Goal: Information Seeking & Learning: Understand process/instructions

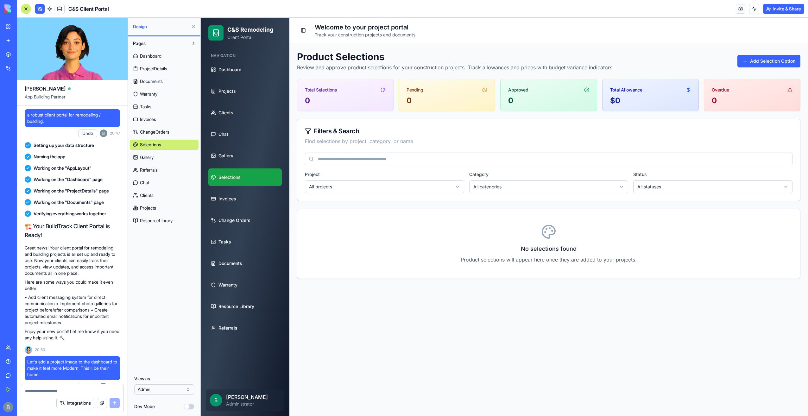
scroll to position [37461, 0]
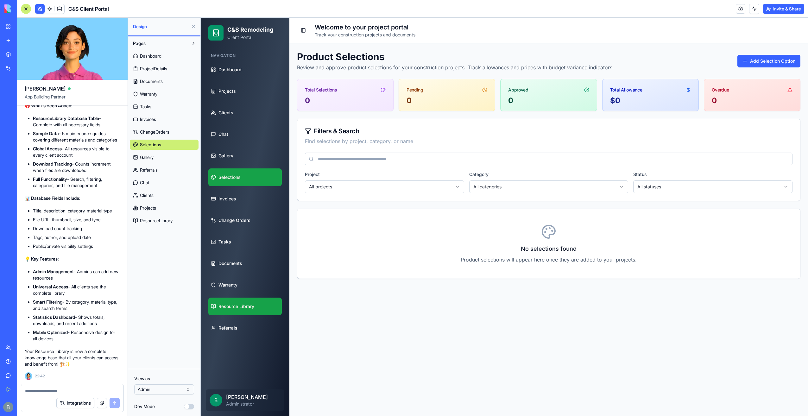
click at [253, 304] on span "Resource Library" at bounding box center [236, 306] width 36 height 6
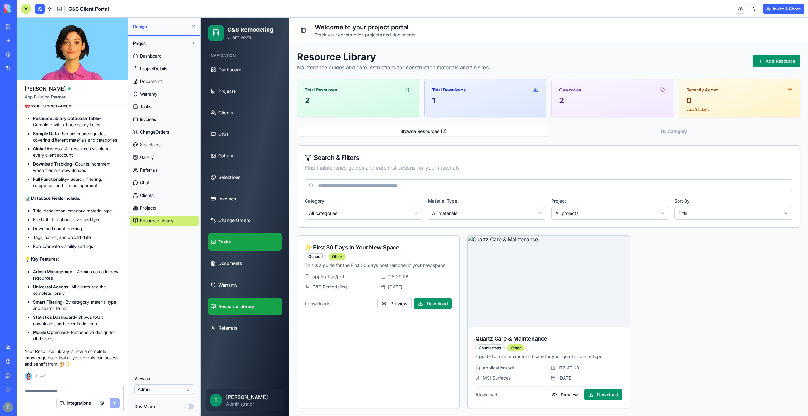
click at [253, 234] on link "Tasks" at bounding box center [244, 242] width 73 height 18
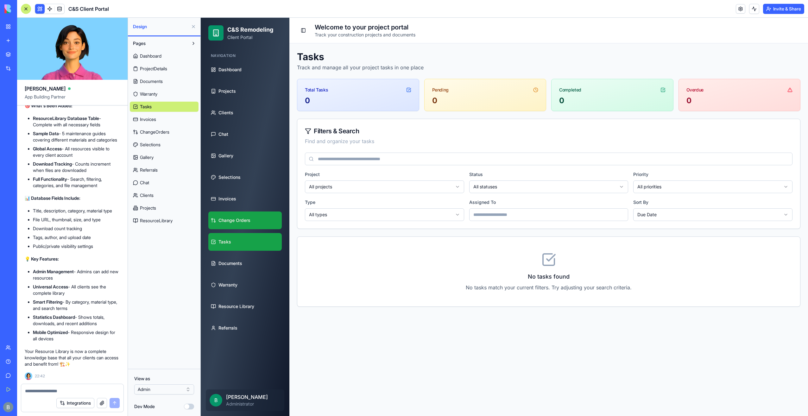
click at [255, 226] on link "Change Orders" at bounding box center [244, 220] width 73 height 18
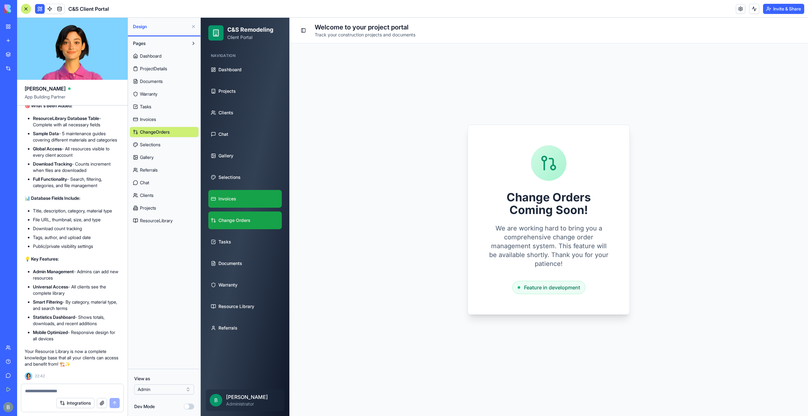
click at [251, 206] on link "Invoices" at bounding box center [244, 199] width 73 height 18
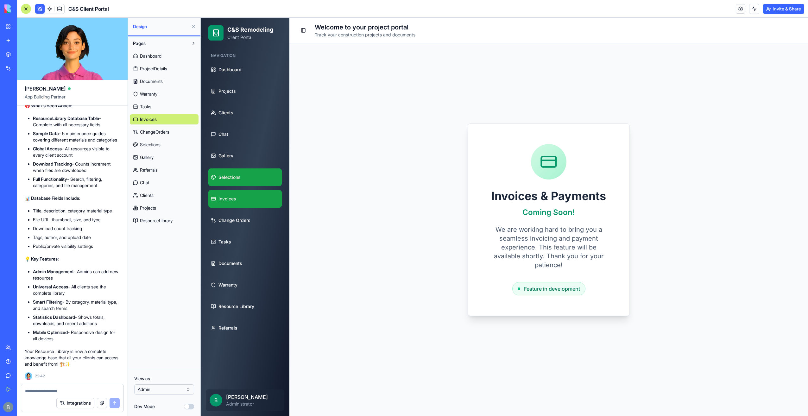
click at [233, 183] on link "Selections" at bounding box center [244, 177] width 73 height 18
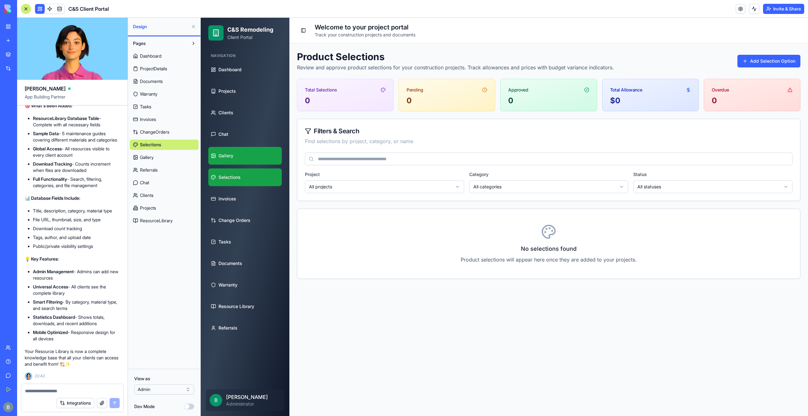
click at [225, 163] on link "Gallery" at bounding box center [244, 156] width 73 height 18
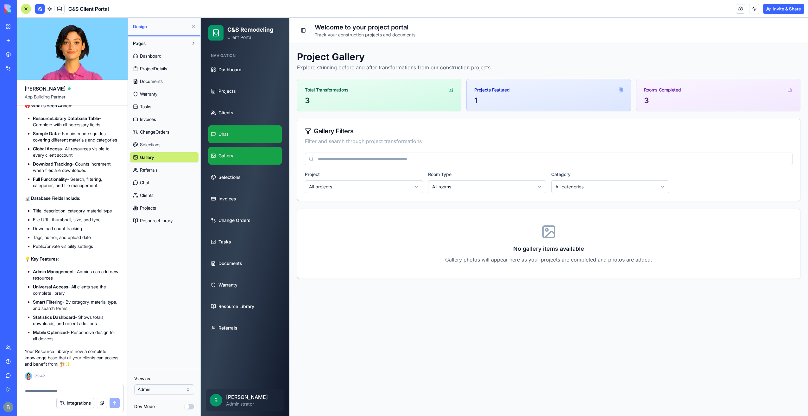
click at [222, 143] on link "Chat" at bounding box center [244, 134] width 73 height 18
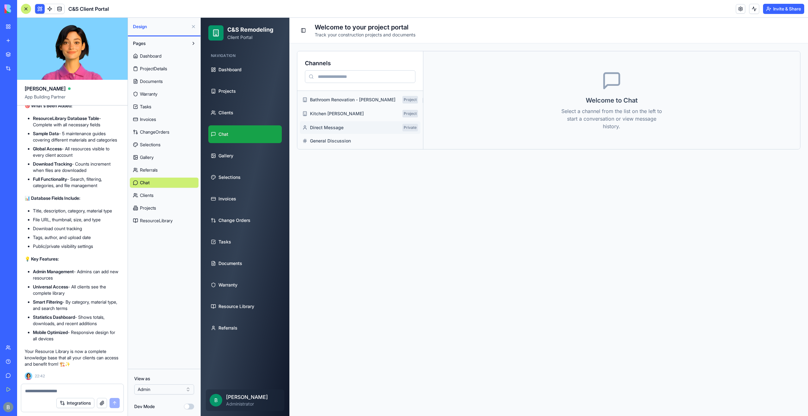
click at [352, 129] on span "Direct Message" at bounding box center [355, 127] width 90 height 6
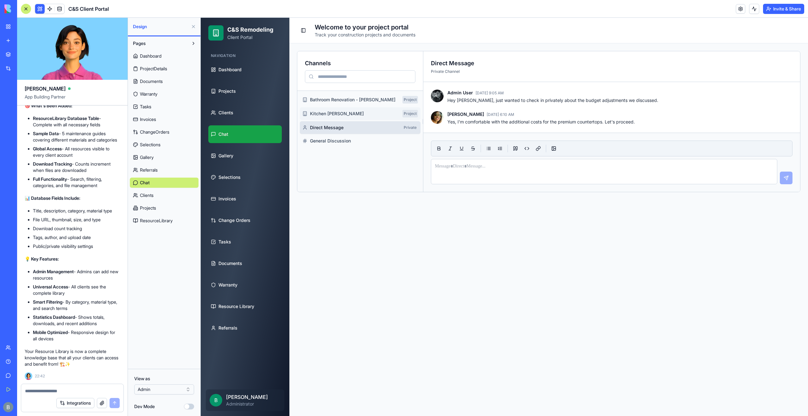
click at [350, 118] on button "Kitchen Remodel - [PERSON_NAME] Project" at bounding box center [360, 113] width 121 height 13
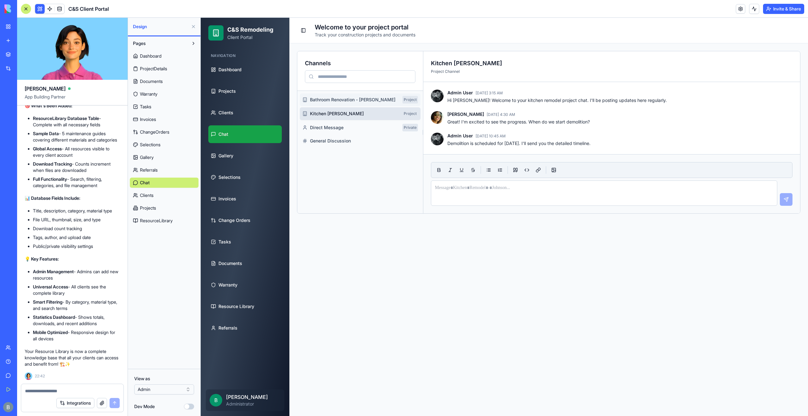
click at [347, 102] on span "Bathroom Renovation - [PERSON_NAME]" at bounding box center [355, 100] width 90 height 6
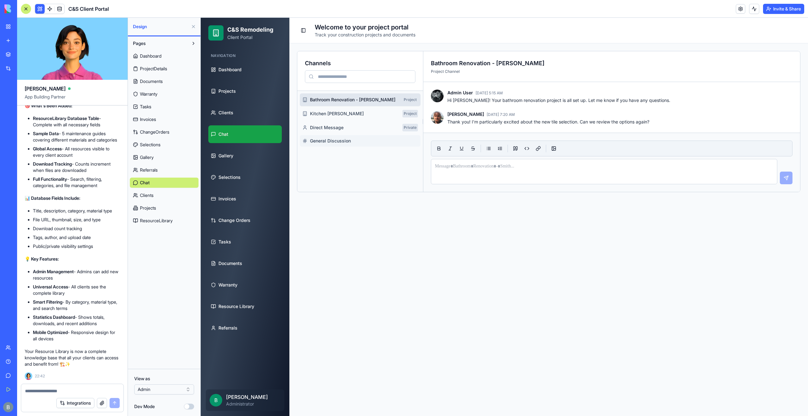
click at [344, 142] on span "General Discussion" at bounding box center [362, 141] width 105 height 6
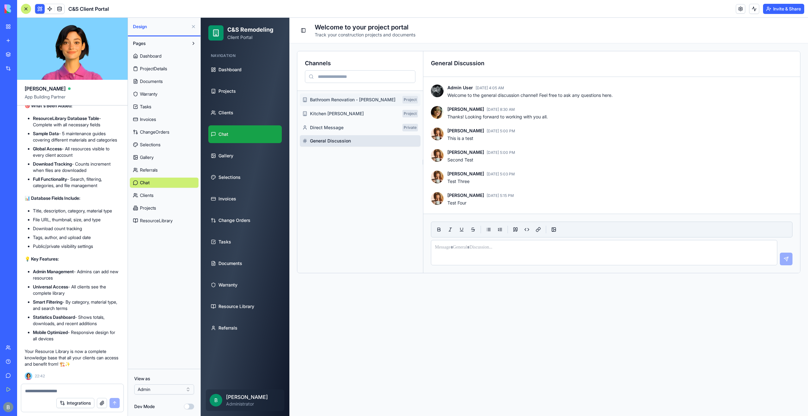
click at [337, 103] on button "Bathroom Renovation - [PERSON_NAME] Project" at bounding box center [360, 99] width 121 height 13
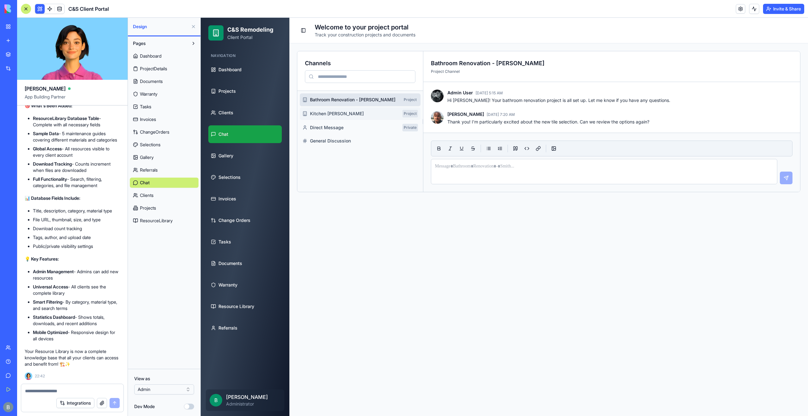
click at [337, 115] on span "Kitchen [PERSON_NAME]" at bounding box center [355, 113] width 90 height 6
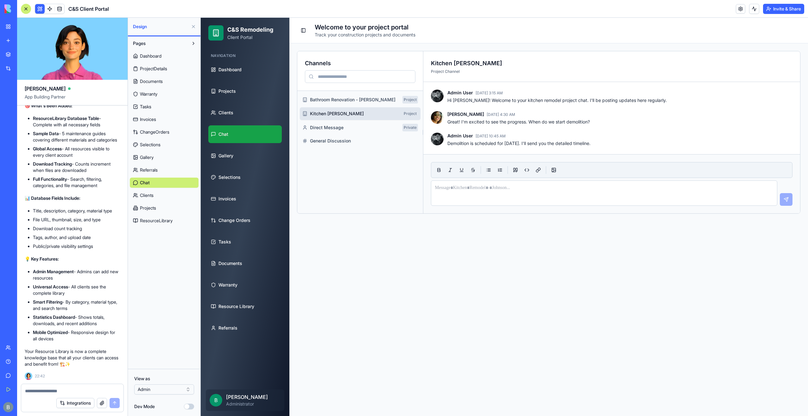
click at [337, 110] on button "Kitchen Remodel - [PERSON_NAME] Project" at bounding box center [360, 113] width 121 height 13
click at [334, 101] on span "Bathroom Renovation - [PERSON_NAME]" at bounding box center [355, 100] width 90 height 6
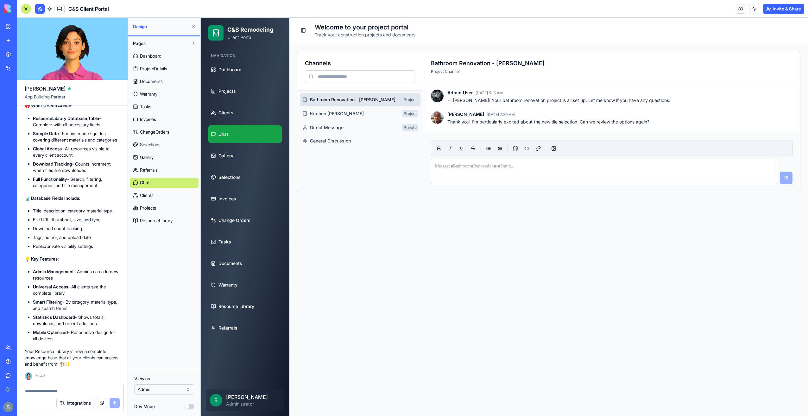
click at [65, 394] on textarea at bounding box center [72, 391] width 95 height 6
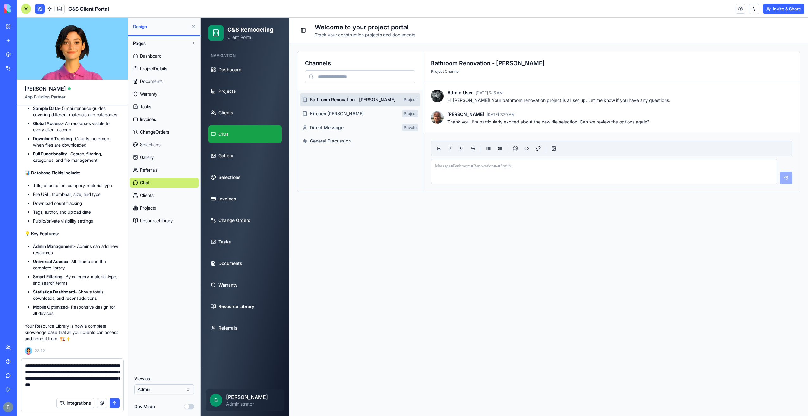
type textarea "**********"
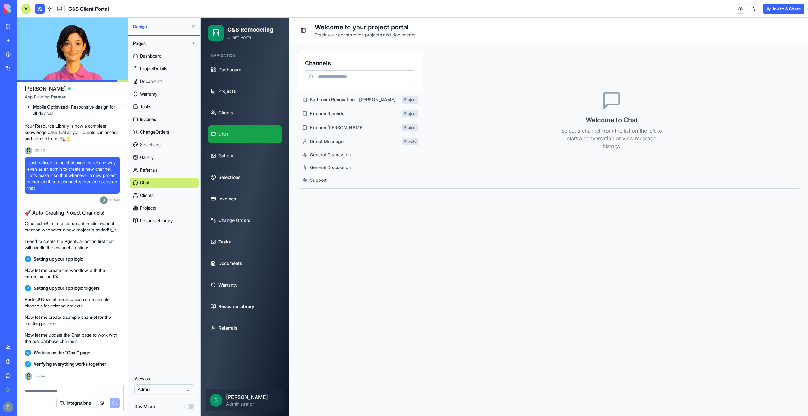
scroll to position [38028, 0]
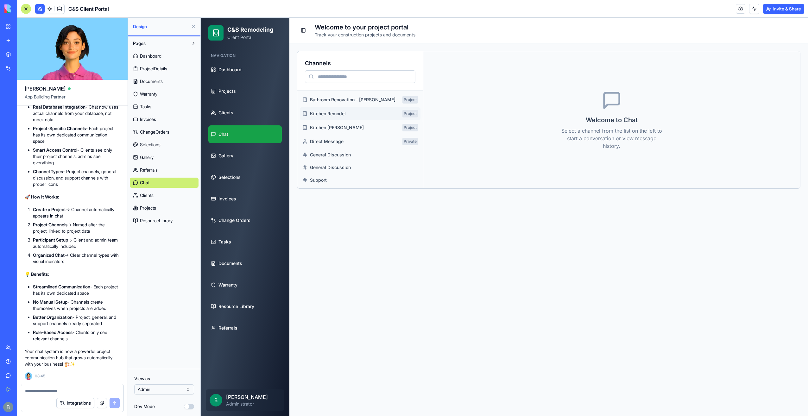
click at [319, 113] on span "Kitchen Remodel" at bounding box center [355, 113] width 90 height 6
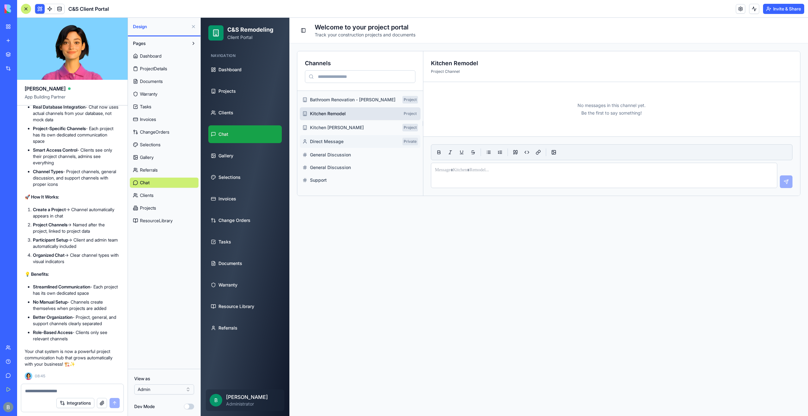
click at [327, 146] on button "Direct Message Private" at bounding box center [360, 141] width 121 height 13
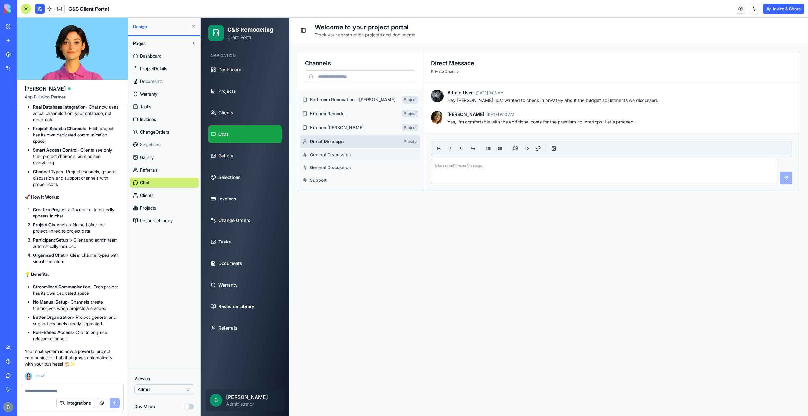
click at [328, 152] on span "General Discussion" at bounding box center [362, 155] width 105 height 6
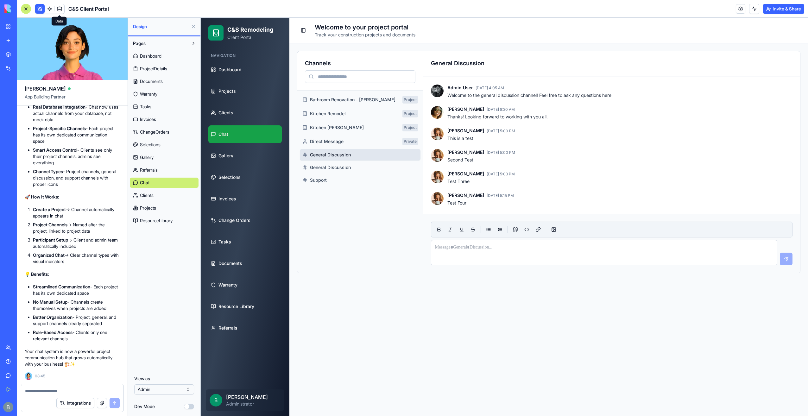
click at [58, 11] on span at bounding box center [60, 9] width 18 height 18
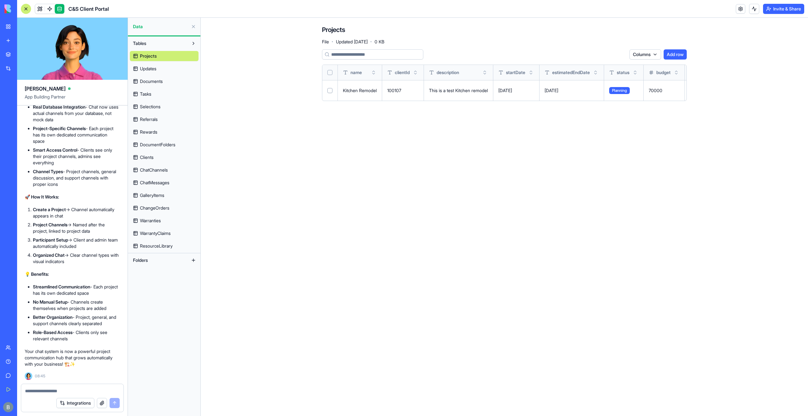
click at [164, 171] on span "ChatChannels" at bounding box center [154, 170] width 28 height 6
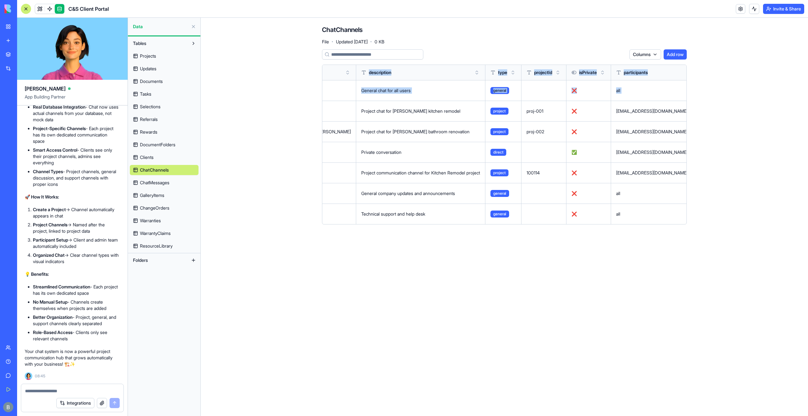
scroll to position [0, 244]
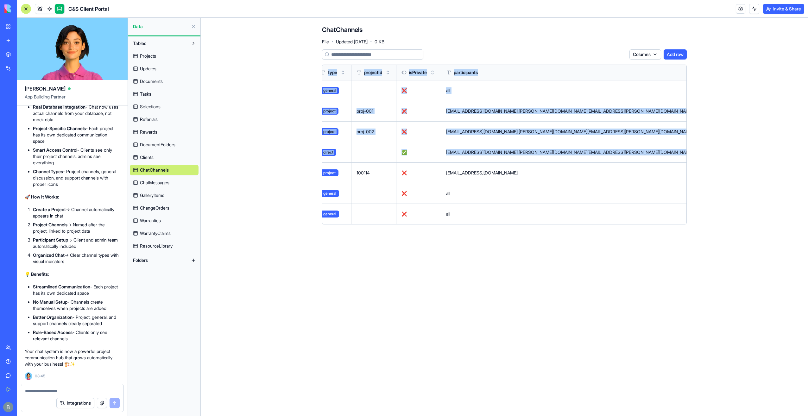
drag, startPoint x: 458, startPoint y: 64, endPoint x: 543, endPoint y: 157, distance: 126.1
click at [543, 157] on div "Columns Add row name description type projectId isPrivate participants createdD…" at bounding box center [504, 136] width 365 height 175
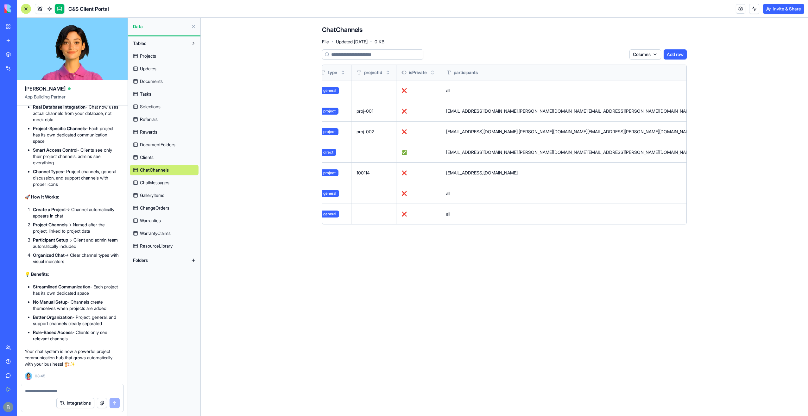
click at [471, 60] on div "Columns Add row name description type projectId isPrivate participants createdD…" at bounding box center [504, 136] width 365 height 175
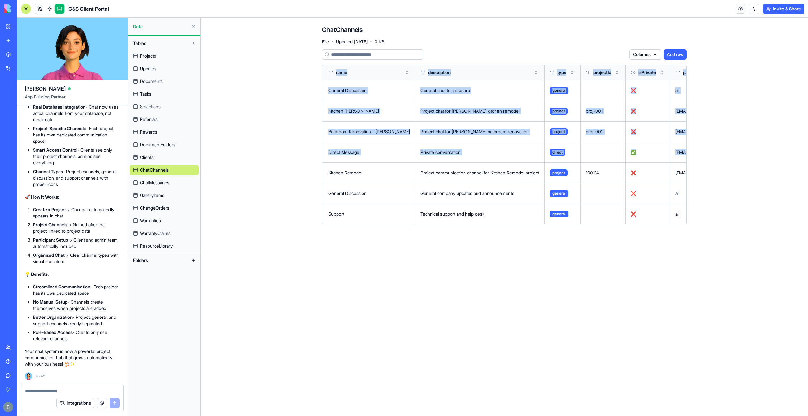
scroll to position [0, 0]
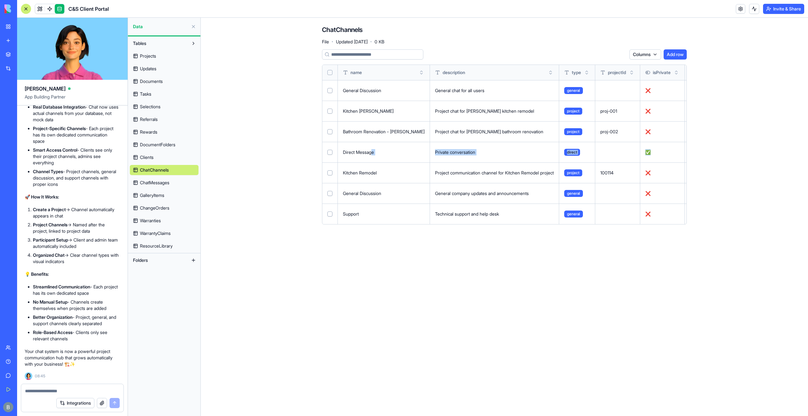
drag, startPoint x: 487, startPoint y: 152, endPoint x: 374, endPoint y: 154, distance: 112.7
click at [374, 154] on tr "Direct Message Private conversation direct ✅ [EMAIL_ADDRESS][DOMAIN_NAME],[PERS…" at bounding box center [697, 152] width 751 height 21
drag, startPoint x: 374, startPoint y: 154, endPoint x: 329, endPoint y: 150, distance: 44.8
click at [328, 151] on button "Select row" at bounding box center [329, 152] width 5 height 5
click at [331, 134] on td at bounding box center [330, 131] width 16 height 21
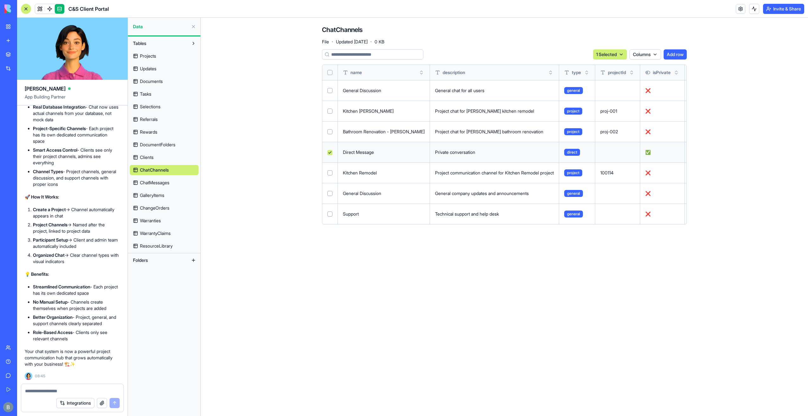
click at [330, 129] on button "Select row" at bounding box center [329, 131] width 5 height 5
click at [330, 113] on button "Select row" at bounding box center [329, 111] width 5 height 5
click at [331, 89] on button "Select row" at bounding box center [329, 90] width 5 height 5
click at [329, 193] on button "Select row" at bounding box center [329, 193] width 5 height 5
click at [329, 208] on td at bounding box center [330, 214] width 16 height 21
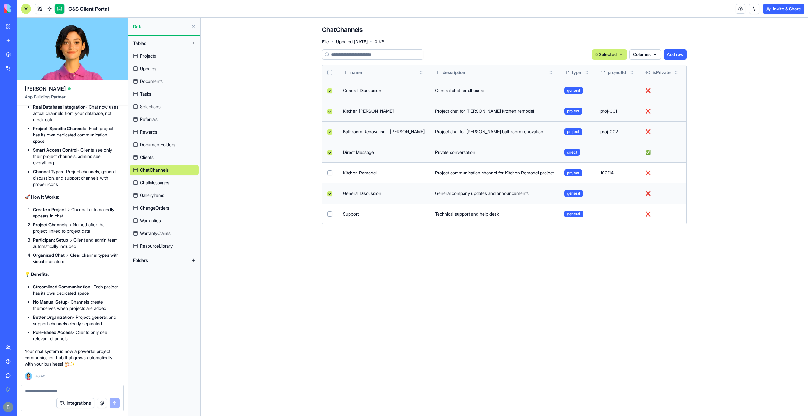
click at [330, 210] on td at bounding box center [330, 214] width 16 height 21
click at [330, 213] on button "Select row" at bounding box center [329, 213] width 5 height 5
click at [608, 54] on html "BETA My Workspace New app Marketplace Integrations Recent Inventory Master C&S …" at bounding box center [404, 208] width 808 height 416
click at [610, 70] on div "Delete" at bounding box center [604, 67] width 37 height 10
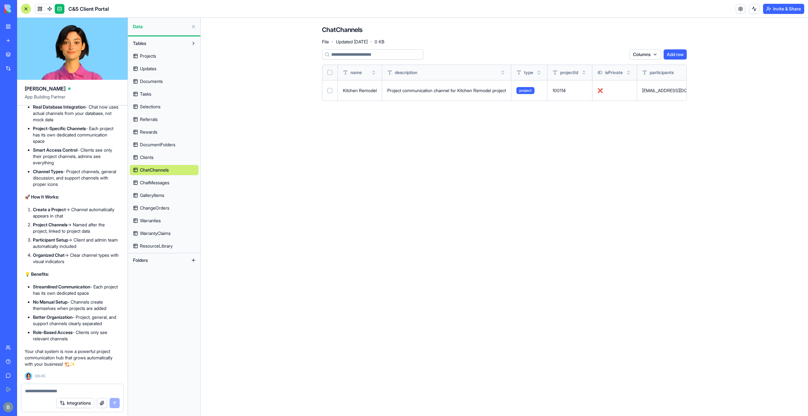
click at [0, 0] on button at bounding box center [0, 0] width 0 height 0
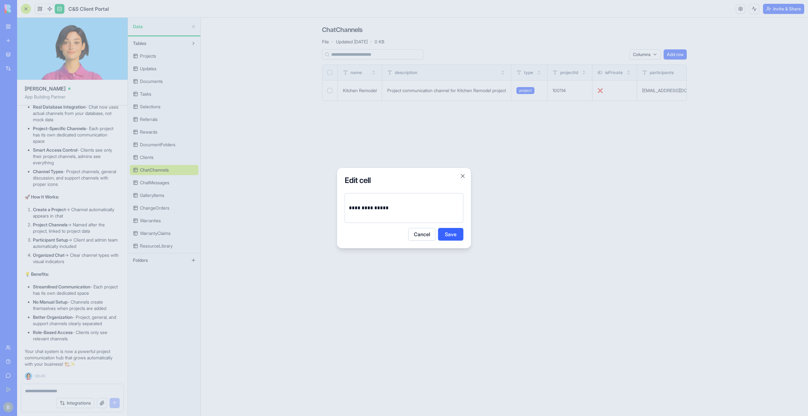
click at [410, 197] on div "**********" at bounding box center [404, 208] width 119 height 30
drag, startPoint x: 409, startPoint y: 208, endPoint x: 406, endPoint y: 205, distance: 4.5
click at [409, 208] on p "**********" at bounding box center [404, 208] width 111 height 9
click at [456, 234] on button "Save" at bounding box center [450, 234] width 25 height 13
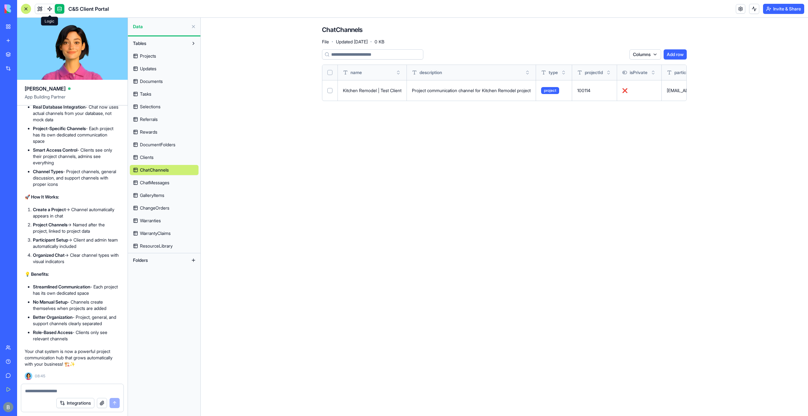
click at [42, 10] on span at bounding box center [50, 9] width 18 height 18
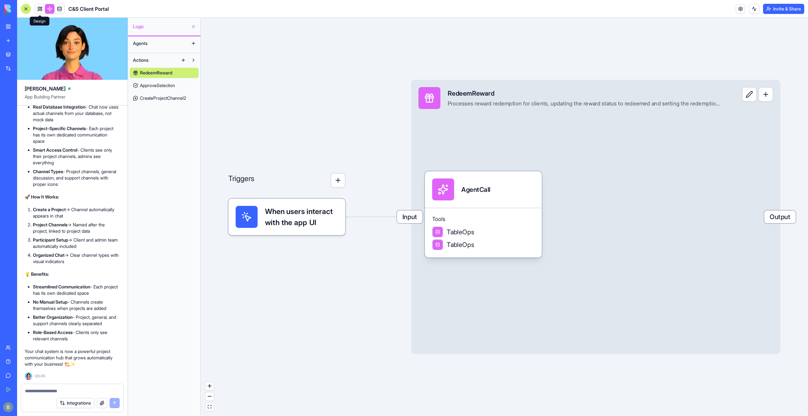
click at [39, 9] on link at bounding box center [39, 8] width 9 height 9
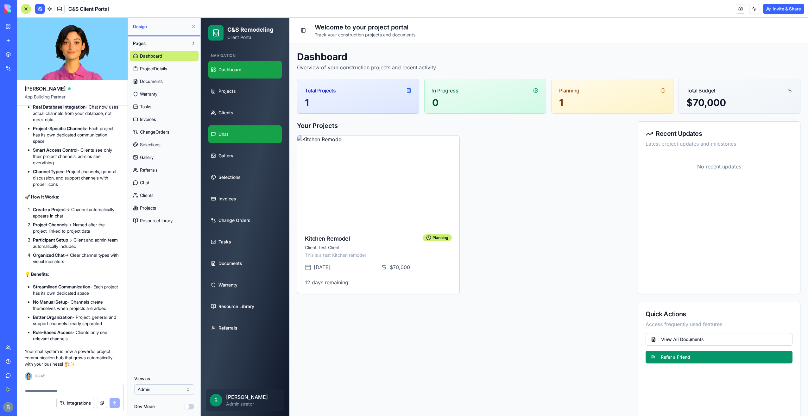
click at [231, 133] on link "Chat" at bounding box center [244, 134] width 73 height 18
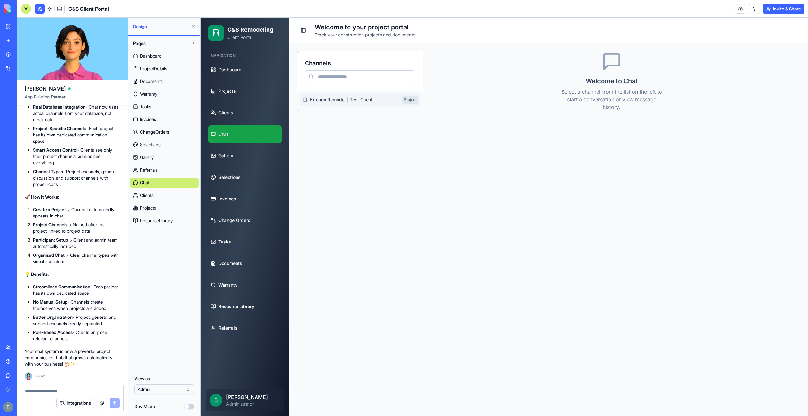
click at [363, 101] on span "Kitchen Remodel | Test Client" at bounding box center [355, 100] width 90 height 6
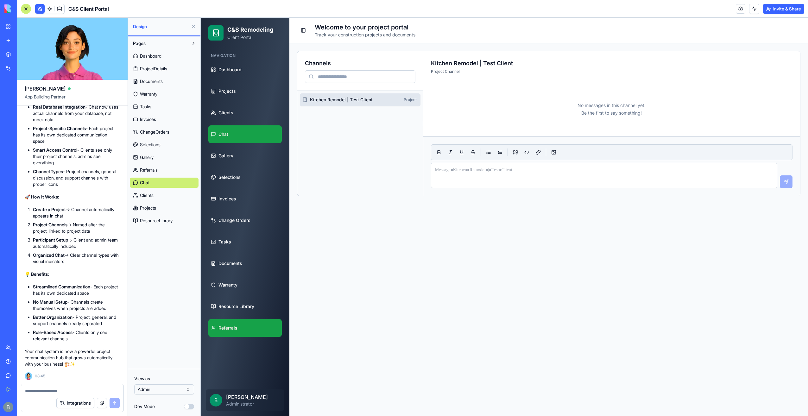
click at [249, 324] on link "Referrals" at bounding box center [244, 328] width 73 height 18
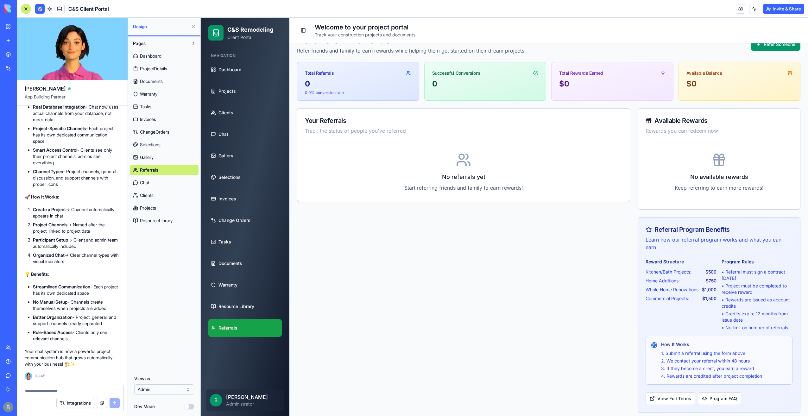
scroll to position [20, 0]
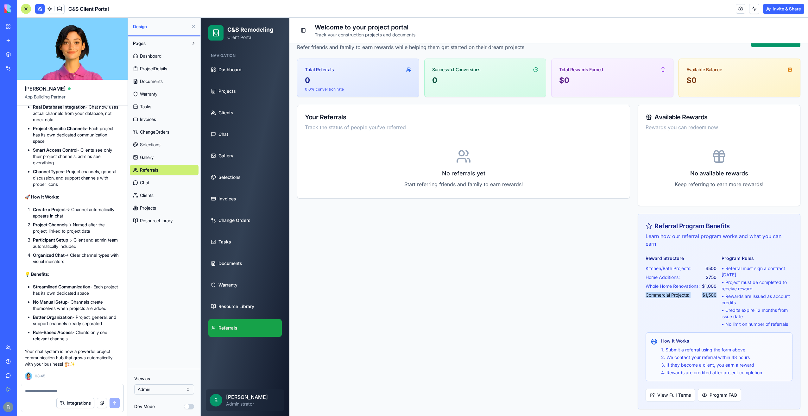
drag, startPoint x: 711, startPoint y: 293, endPoint x: 639, endPoint y: 297, distance: 72.3
click at [639, 297] on div "Reward Structure Kitchen/Bath Projects: $500 Home Additions: $750 Whole Home Re…" at bounding box center [719, 332] width 162 height 154
copy div "Commercial Projects: $1,500"
click at [99, 390] on textarea at bounding box center [72, 391] width 95 height 6
paste textarea "**********"
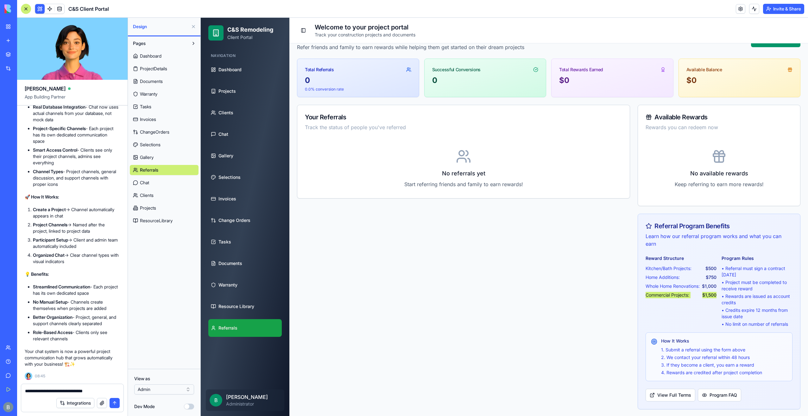
type textarea "**********"
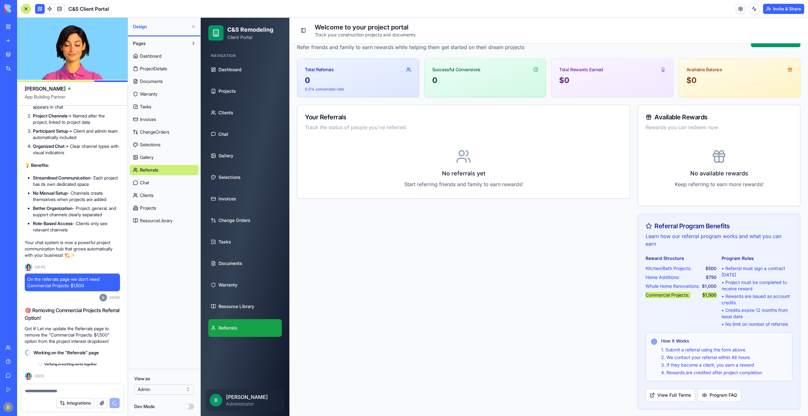
scroll to position [38137, 0]
click at [76, 390] on textarea at bounding box center [72, 391] width 95 height 6
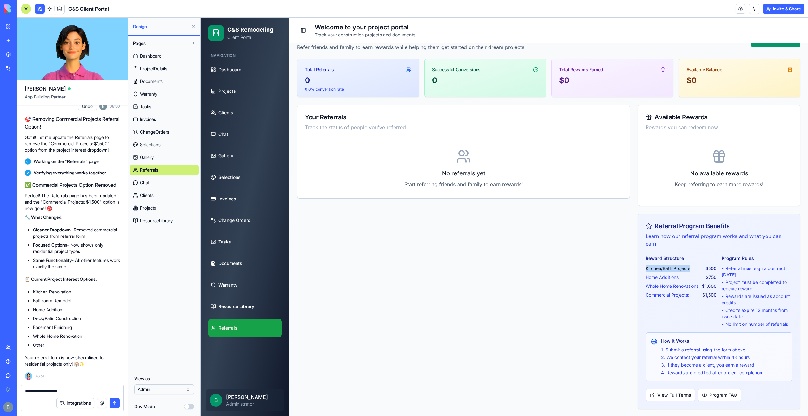
drag, startPoint x: 646, startPoint y: 267, endPoint x: 687, endPoint y: 270, distance: 41.9
click at [687, 270] on div "Reward Structure Kitchen/Bath Projects: $500 Home Additions: $750 Whole Home Re…" at bounding box center [719, 332] width 162 height 154
copy span "Kitchen/Bath Projects"
click at [79, 389] on textarea "**********" at bounding box center [72, 391] width 95 height 6
paste textarea "**********"
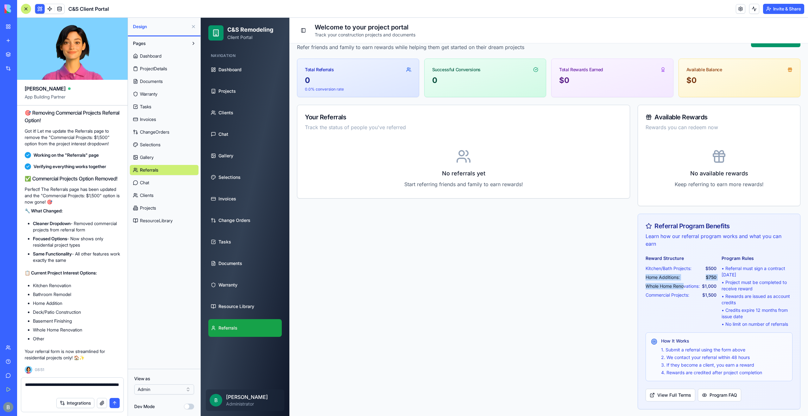
drag, startPoint x: 680, startPoint y: 280, endPoint x: 642, endPoint y: 277, distance: 38.1
click at [641, 276] on div "Reward Structure Kitchen/Bath Projects: $500 Home Additions: $750 Whole Home Re…" at bounding box center [719, 332] width 162 height 154
click at [646, 277] on span "Home Additions:" at bounding box center [663, 277] width 34 height 6
click at [678, 287] on span "Whole Home Renovations:" at bounding box center [673, 286] width 54 height 6
drag, startPoint x: 678, startPoint y: 275, endPoint x: 641, endPoint y: 275, distance: 37.4
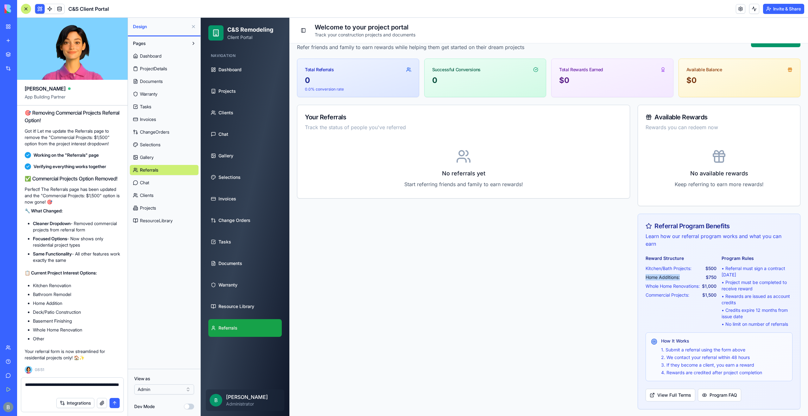
click at [641, 275] on div "Reward Structure Kitchen/Bath Projects: $500 Home Additions: $750 Whole Home Re…" at bounding box center [719, 332] width 162 height 154
copy span "Home Additions:"
click at [108, 390] on textarea "**********" at bounding box center [72, 388] width 95 height 13
paste textarea "**********"
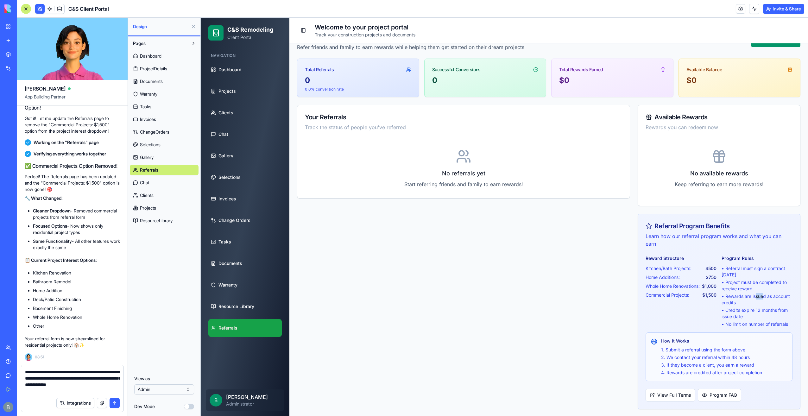
drag, startPoint x: 757, startPoint y: 293, endPoint x: 752, endPoint y: 291, distance: 5.3
click at [752, 291] on ul "• Referral must sign a contract [DATE] • Project must be completed to receive r…" at bounding box center [757, 296] width 71 height 62
click at [738, 287] on li "• Project must be completed to receive reward" at bounding box center [757, 285] width 71 height 13
drag, startPoint x: 735, startPoint y: 305, endPoint x: 714, endPoint y: 281, distance: 31.2
click at [714, 281] on div "Reward Structure Kitchen/Bath Projects: $500 Home Additions: $750 Whole Home Re…" at bounding box center [719, 291] width 147 height 72
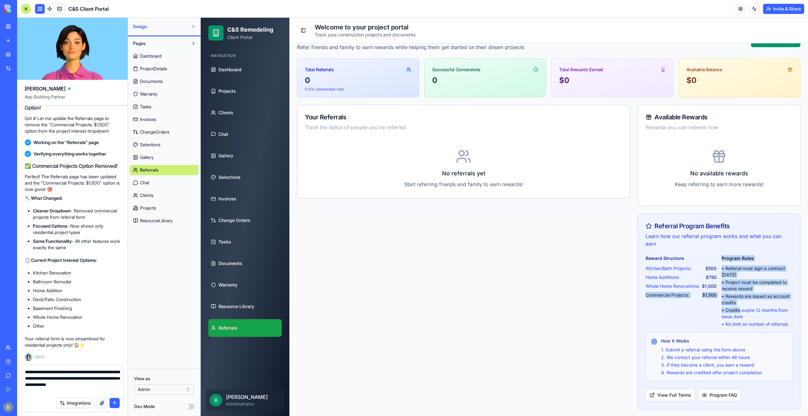
click at [739, 302] on li "• Rewards are issued as account credits" at bounding box center [757, 299] width 71 height 13
drag, startPoint x: 738, startPoint y: 303, endPoint x: 717, endPoint y: 282, distance: 29.3
click at [717, 282] on div "Reward Structure Kitchen/Bath Projects: $500 Home Additions: $750 Whole Home Re…" at bounding box center [719, 291] width 147 height 72
copy ul "• Project must be completed to receive reward • Rewards are issued as account c…"
click at [56, 393] on textarea "**********" at bounding box center [72, 381] width 95 height 25
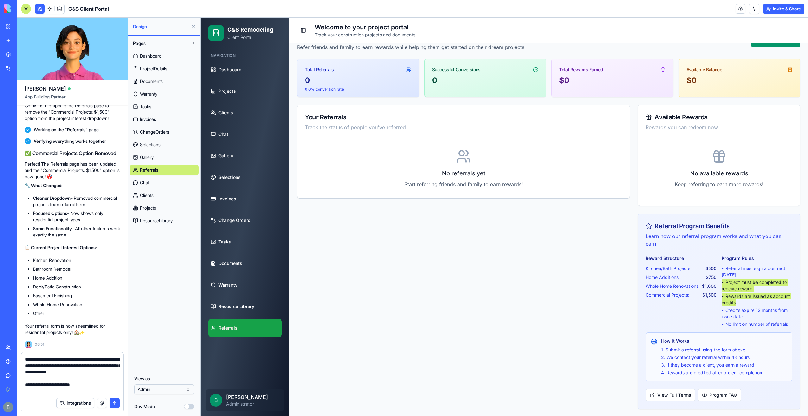
paste textarea "**********"
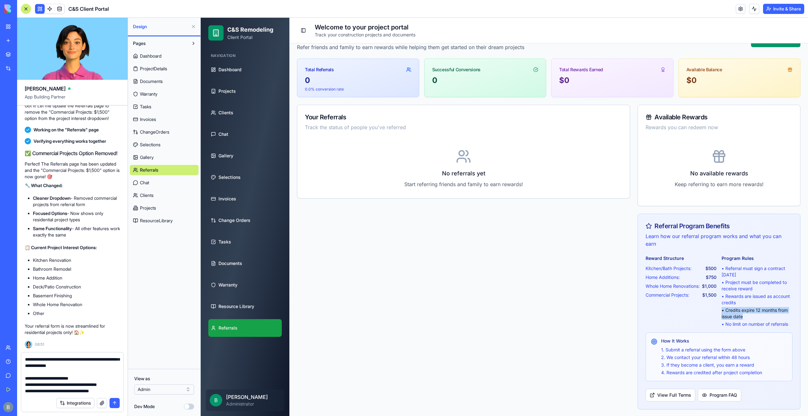
drag, startPoint x: 721, startPoint y: 313, endPoint x: 717, endPoint y: 311, distance: 4.3
click at [722, 311] on li "• Credits expire 12 months from issue date" at bounding box center [757, 313] width 71 height 13
copy li "• Credits expire 12 months from issue date"
click at [105, 394] on div "Integrations" at bounding box center [72, 403] width 102 height 18
click at [104, 391] on textarea "**********" at bounding box center [72, 375] width 95 height 38
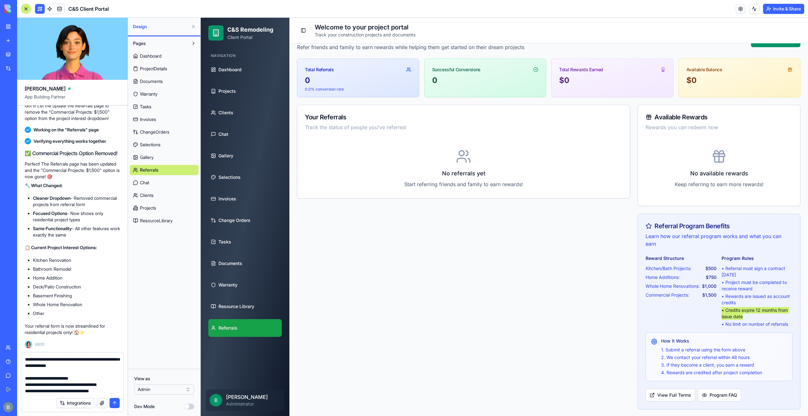
paste textarea "**********"
type textarea "**********"
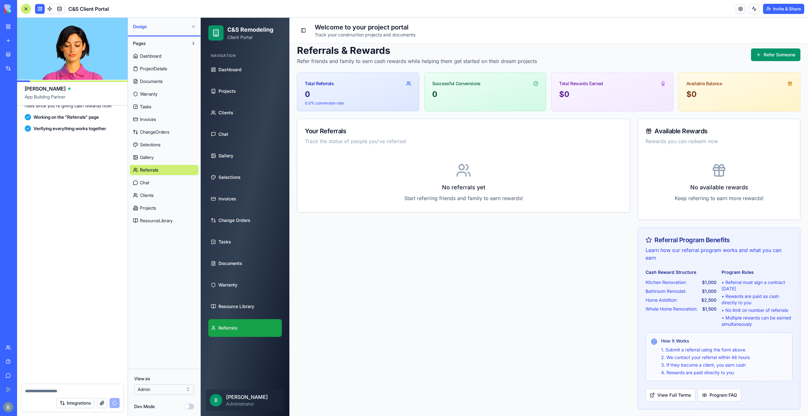
scroll to position [38716, 0]
